Goal: Task Accomplishment & Management: Use online tool/utility

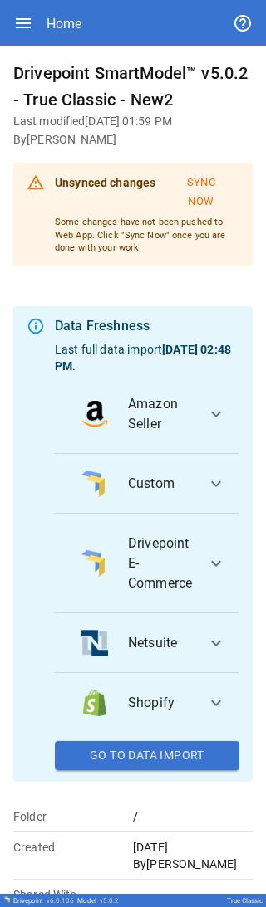
click at [86, 8] on span "expand_more" at bounding box center [216, 643] width 20 height 20
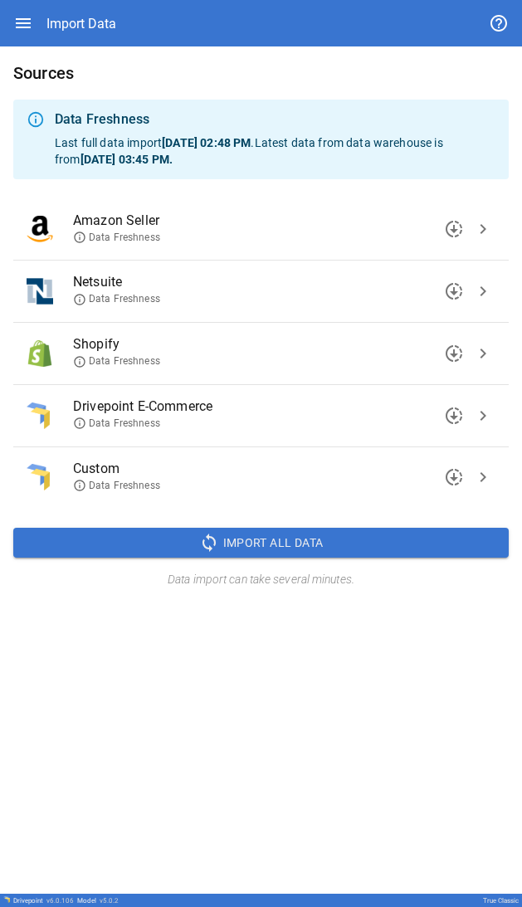
click at [79, 8] on icon at bounding box center [79, 299] width 13 height 13
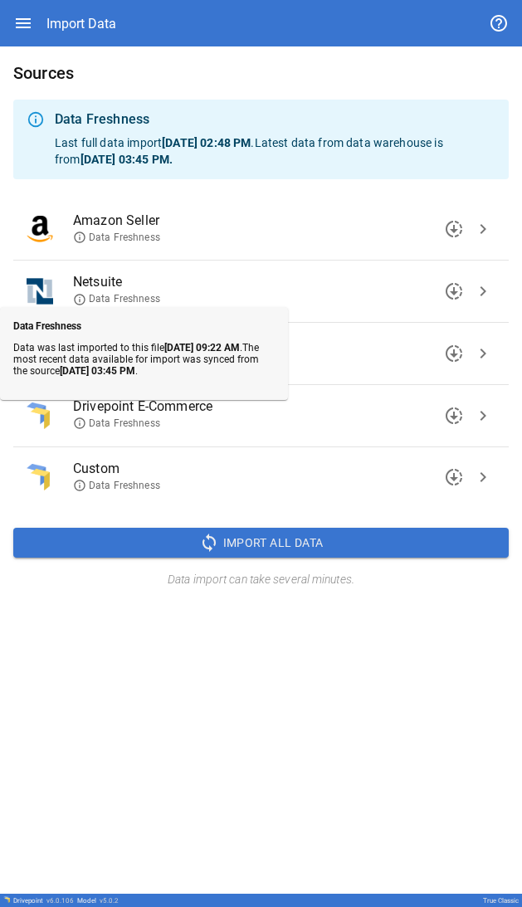
click at [86, 8] on div "Sources Data Freshness Last full data import [DATE] 02:48 PM . Latest data from…" at bounding box center [261, 469] width 522 height 847
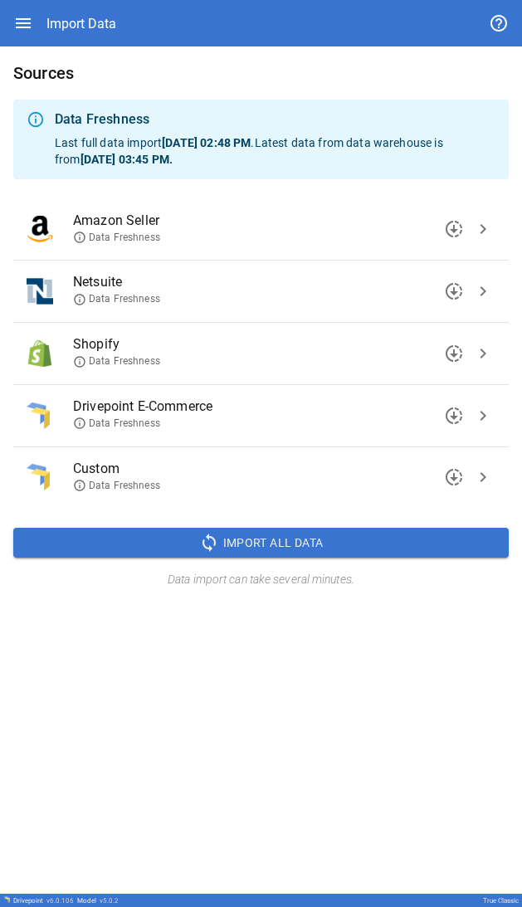
click at [86, 8] on span "downloading" at bounding box center [454, 291] width 20 height 20
click at [79, 8] on icon at bounding box center [79, 299] width 13 height 13
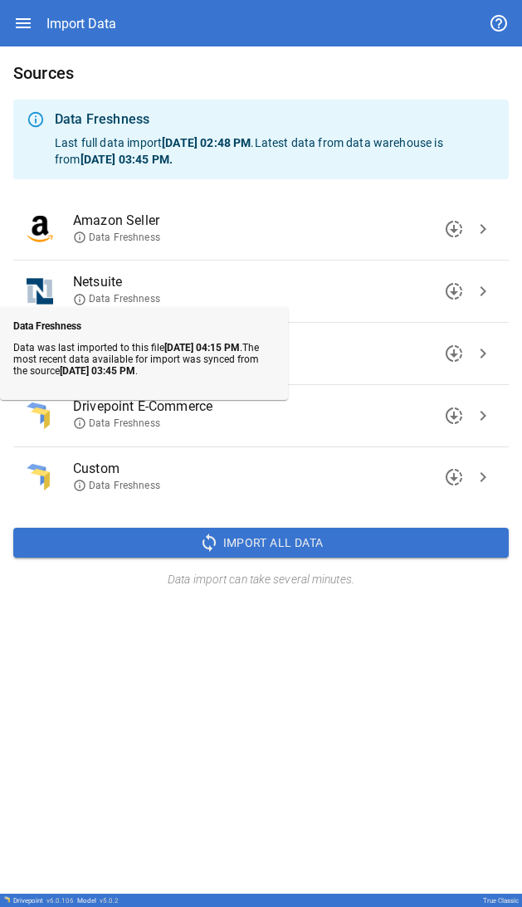
click at [58, 8] on div "Sources Data Freshness Last full data import [DATE] 02:48 PM . Latest data from…" at bounding box center [261, 469] width 522 height 847
